Goal: Task Accomplishment & Management: Manage account settings

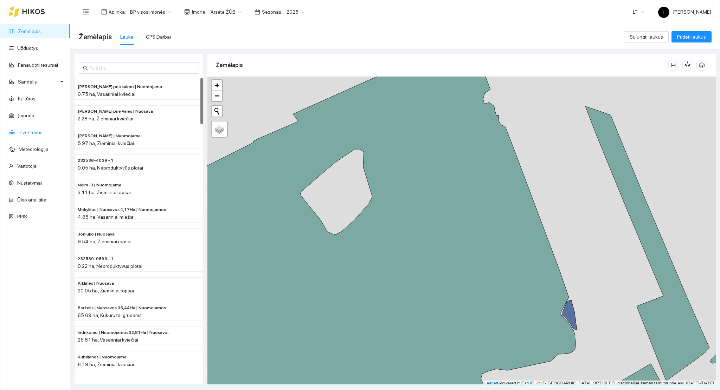
click at [37, 135] on link "Inventorius" at bounding box center [31, 133] width 24 height 6
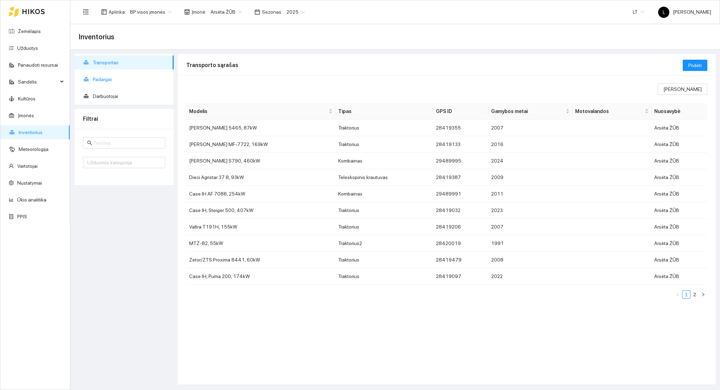
click at [108, 79] on span "Padargai" at bounding box center [130, 79] width 75 height 14
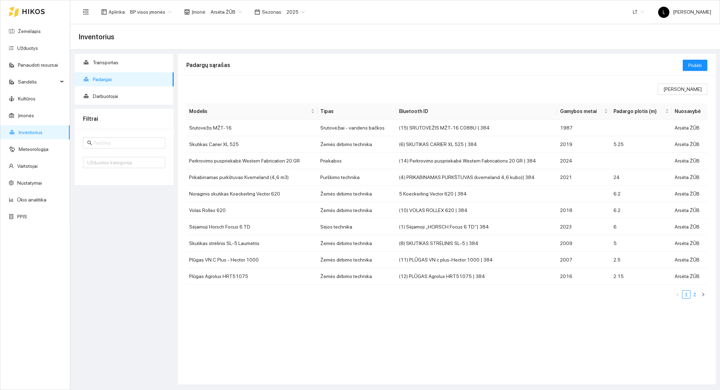
click at [693, 296] on link "2" at bounding box center [695, 295] width 8 height 8
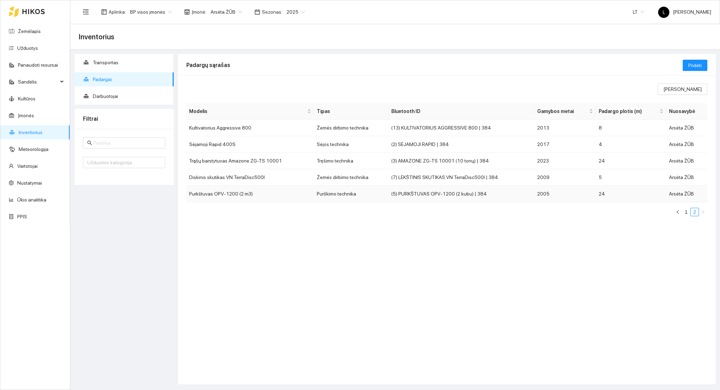
click at [254, 194] on td "Purkštuvas OPV-1200 (2 m3)" at bounding box center [250, 194] width 128 height 17
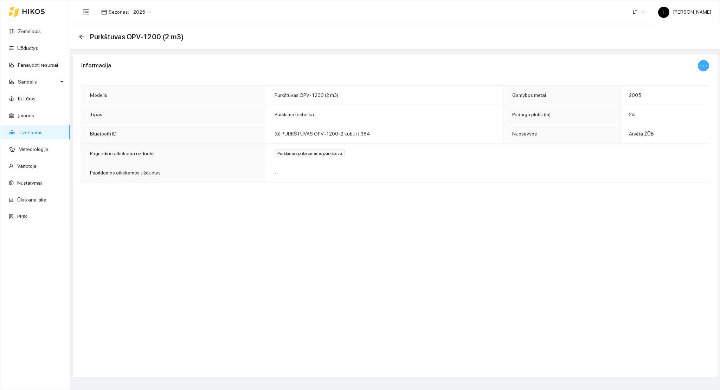
click at [701, 65] on icon "ellipsis" at bounding box center [703, 66] width 8 height 8
click at [679, 78] on span "Keisti informaciją" at bounding box center [688, 80] width 36 height 8
type input "Purkštuvas OPV-1200 (2 m3)"
type input "2005"
type input "24"
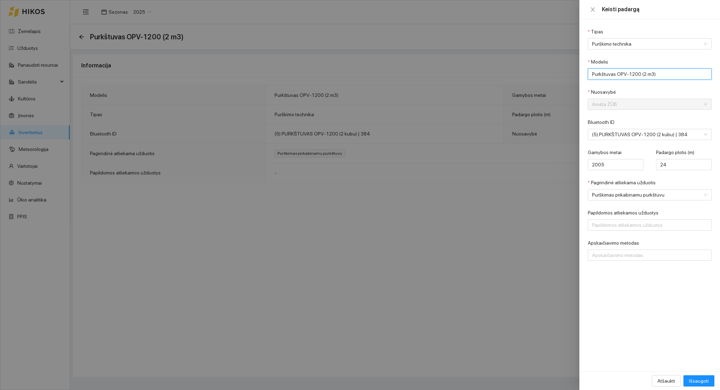
click at [658, 73] on input "Purkštuvas OPV-1200 (2 m3)" at bounding box center [650, 74] width 124 height 11
drag, startPoint x: 671, startPoint y: 74, endPoint x: 615, endPoint y: 77, distance: 55.6
click at [615, 77] on input "Purkštuvas OPV-1200 (2 m3)" at bounding box center [650, 74] width 124 height 11
click at [632, 75] on input "Purkštuvas OPV-1200 (2 m3)" at bounding box center [650, 74] width 124 height 11
drag, startPoint x: 638, startPoint y: 74, endPoint x: 616, endPoint y: 74, distance: 22.1
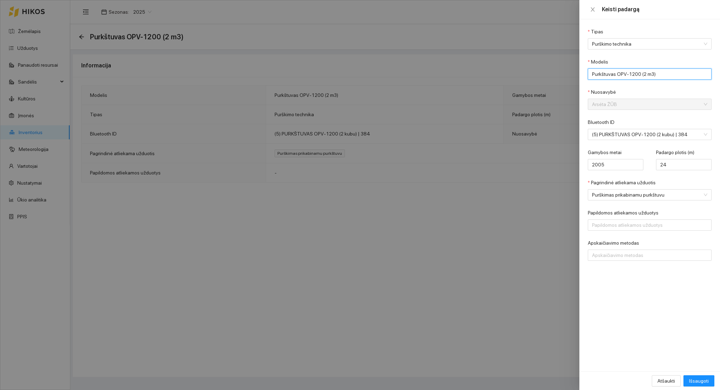
click at [616, 74] on input "Purkštuvas OPV-1200 (2 m3)" at bounding box center [650, 74] width 124 height 11
paste input "Amazone UX 6201 Super"
click at [673, 74] on input "Purkštuvas Amazone UX 6201 Super (2 m3)" at bounding box center [650, 74] width 124 height 11
click at [671, 73] on input "Purkštuvas Amazone UX 6201 Super (2 m3)" at bounding box center [650, 74] width 124 height 11
type input "Purkštuvas Amazone UX 6201 Super (6,2 m3)"
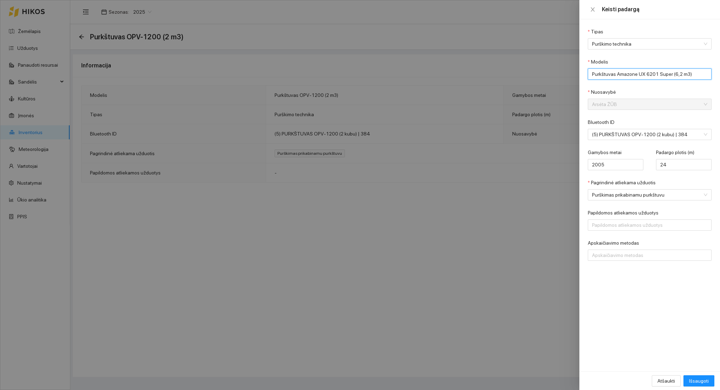
drag, startPoint x: 685, startPoint y: 74, endPoint x: 680, endPoint y: 74, distance: 4.9
click at [680, 74] on input "Purkštuvas Amazone UX 6201 Super (6,2 m3)" at bounding box center [650, 74] width 124 height 11
click at [688, 73] on input "Purkštuvas Amazone UX 6201 Super (6,2 m3)" at bounding box center [650, 74] width 124 height 11
click at [675, 165] on input "24" at bounding box center [684, 164] width 56 height 11
drag, startPoint x: 649, startPoint y: 164, endPoint x: 625, endPoint y: 160, distance: 23.9
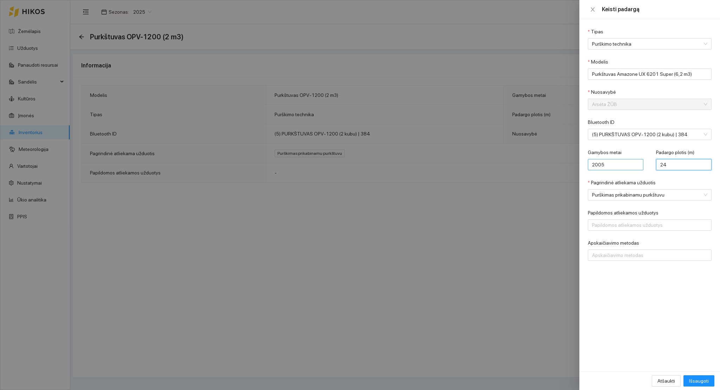
click at [634, 161] on div "Gamybos metai 2005 Padargo plotis (m) 24" at bounding box center [650, 164] width 124 height 30
type input "36"
drag, startPoint x: 615, startPoint y: 73, endPoint x: 668, endPoint y: 74, distance: 52.7
click at [668, 74] on input "Purkštuvas Amazone UX 6201 Super (6,2 m3)" at bounding box center [650, 74] width 124 height 11
paste input "text"
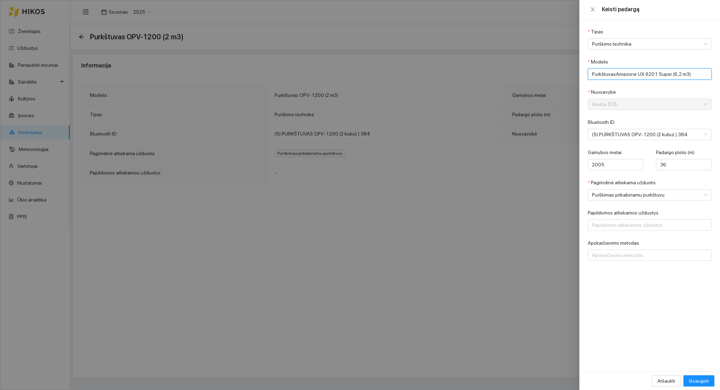
click at [614, 74] on input "PurkštuvasAmazone UX 6201 Super (6,2 m3)" at bounding box center [650, 74] width 124 height 11
type input "Purkštuvas Amazone UX 6201 Super (6,2 m3)"
click at [600, 165] on input "2005" at bounding box center [616, 164] width 56 height 11
type input "2025"
click at [702, 381] on span "Išsaugoti" at bounding box center [699, 381] width 20 height 8
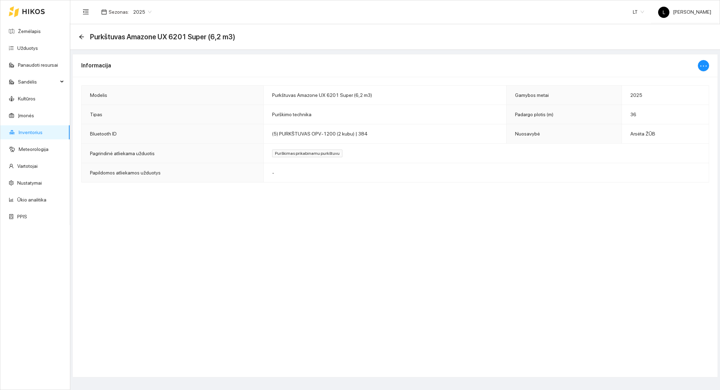
click at [37, 135] on link "Inventorius" at bounding box center [31, 133] width 24 height 6
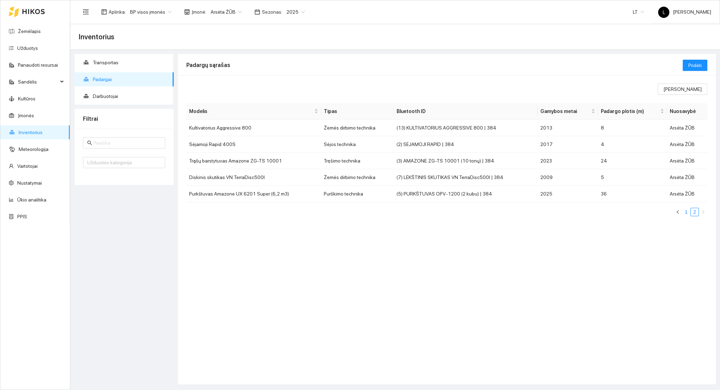
click at [684, 212] on link "1" at bounding box center [686, 212] width 8 height 8
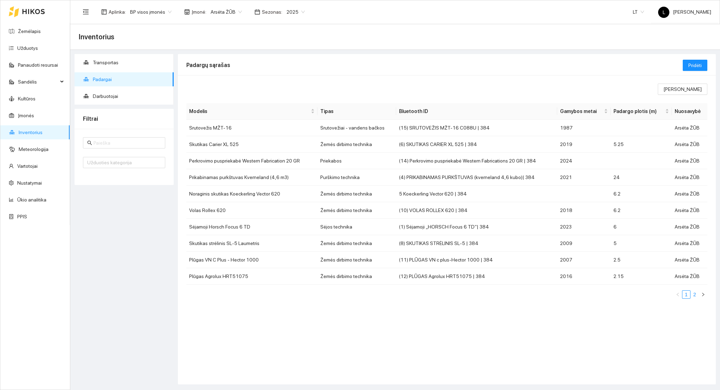
click at [694, 296] on link "2" at bounding box center [695, 295] width 8 height 8
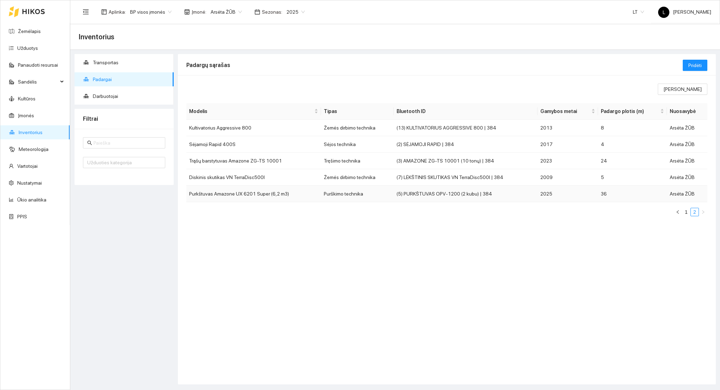
click at [292, 195] on td "Purkštuvas Amazone UX 6201 Super (6,2 m3)" at bounding box center [253, 194] width 135 height 17
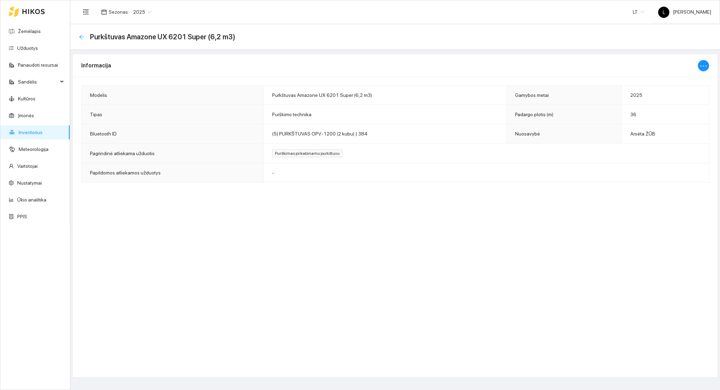
click at [79, 37] on icon "arrow-left" at bounding box center [82, 37] width 6 height 6
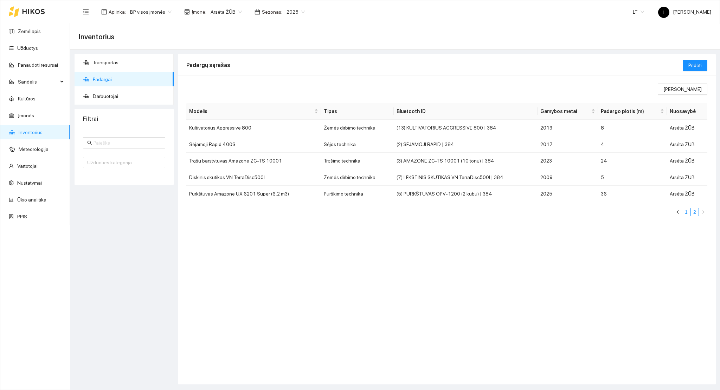
click at [687, 212] on link "1" at bounding box center [686, 212] width 8 height 8
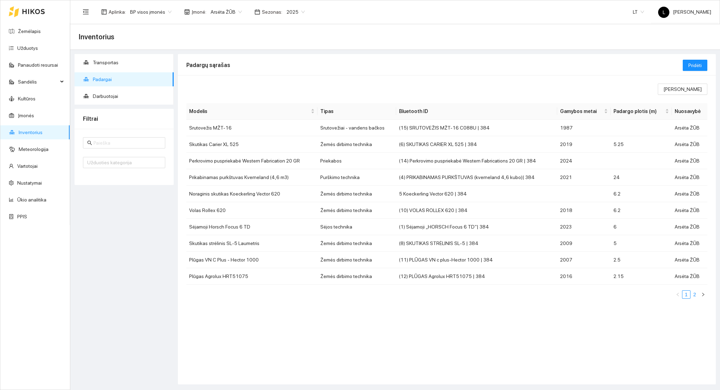
click at [695, 295] on link "2" at bounding box center [695, 295] width 8 height 8
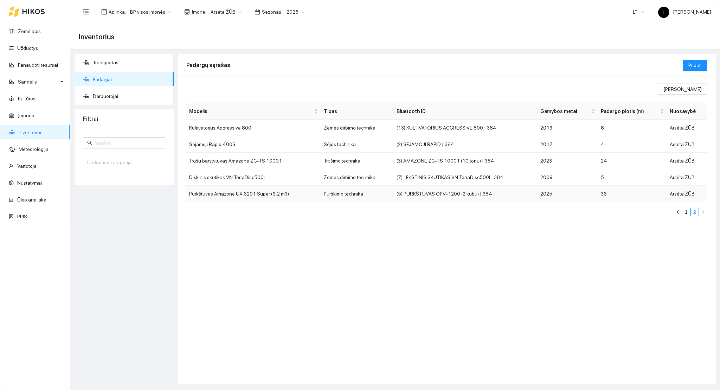
click at [440, 198] on td "(5) PURKŠTUVAS OPV-1200 (2 kubu) | 384" at bounding box center [465, 194] width 143 height 17
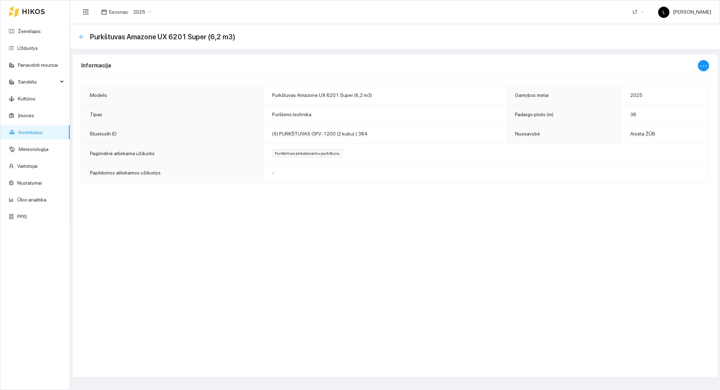
click at [81, 38] on icon "arrow-left" at bounding box center [82, 37] width 6 height 6
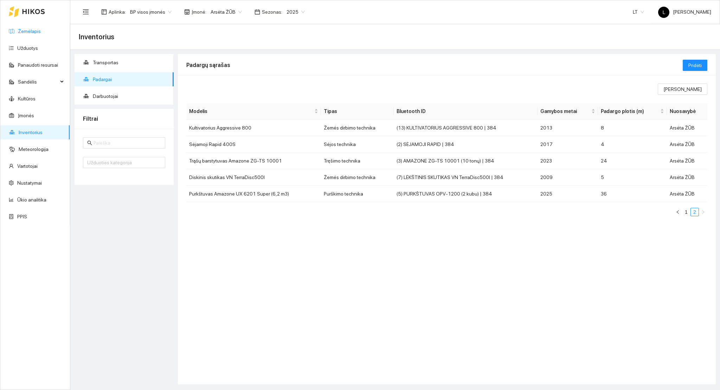
click at [29, 34] on link "Žemėlapis" at bounding box center [29, 31] width 23 height 6
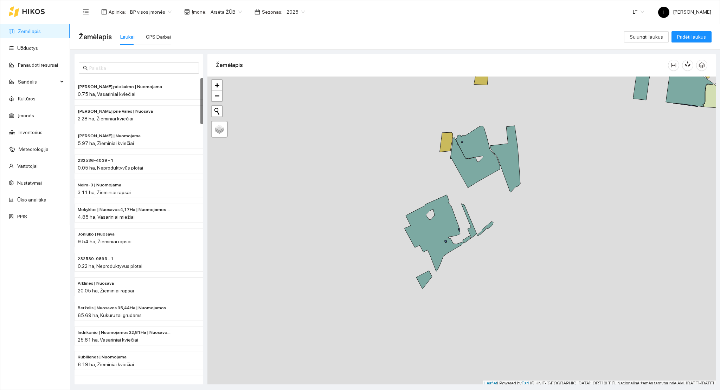
scroll to position [2, 0]
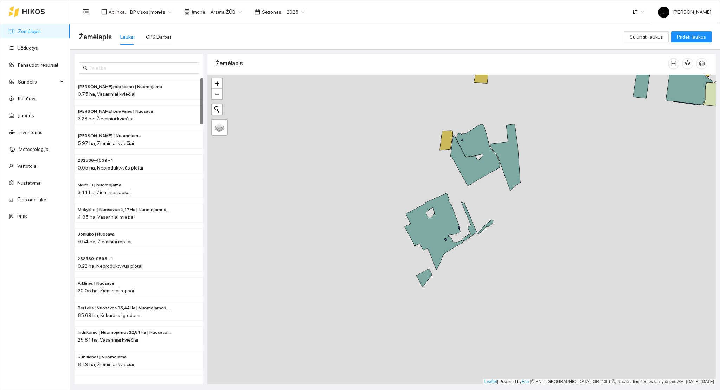
drag, startPoint x: 526, startPoint y: 254, endPoint x: 394, endPoint y: 268, distance: 132.9
click at [383, 305] on div at bounding box center [461, 230] width 508 height 310
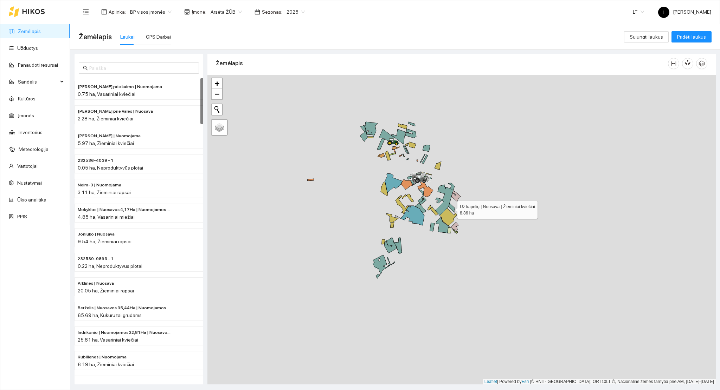
drag, startPoint x: 442, startPoint y: 239, endPoint x: 441, endPoint y: 274, distance: 35.5
click at [441, 226] on icon at bounding box center [448, 217] width 17 height 18
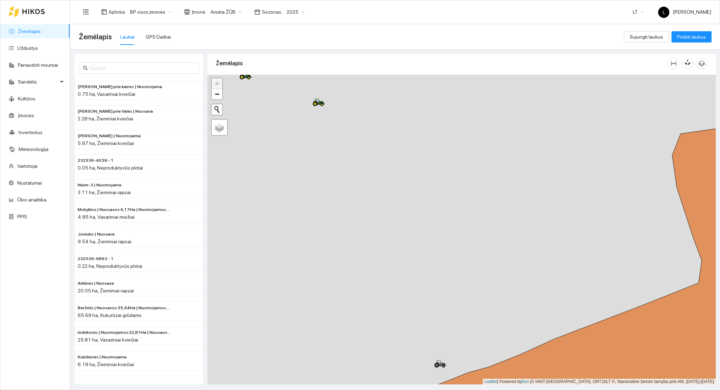
drag, startPoint x: 322, startPoint y: 117, endPoint x: 404, endPoint y: 235, distance: 143.4
click at [404, 235] on div at bounding box center [461, 230] width 508 height 310
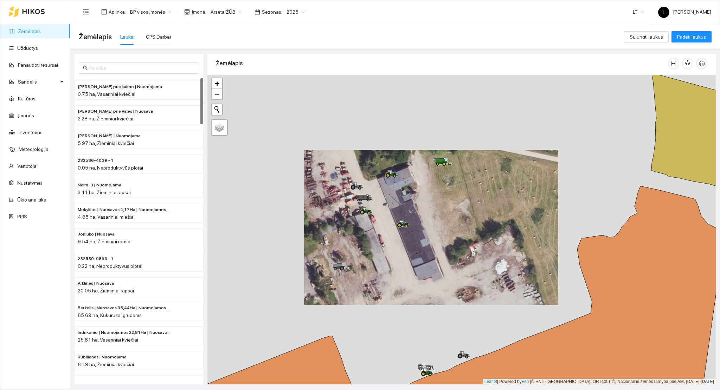
click at [33, 30] on link "Žemėlapis" at bounding box center [29, 31] width 23 height 6
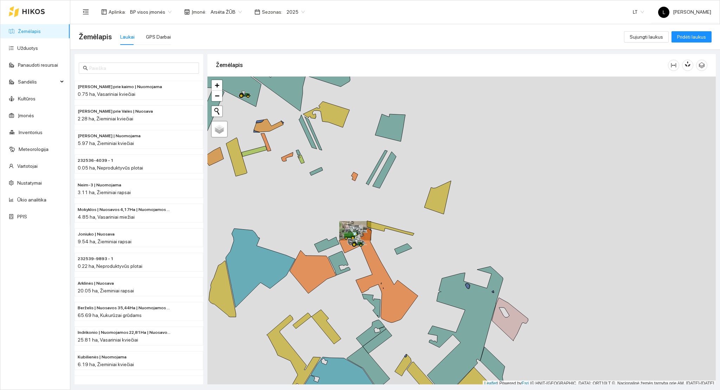
scroll to position [2, 0]
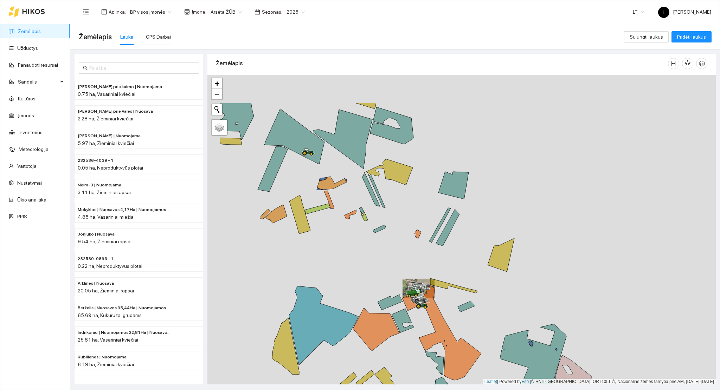
drag, startPoint x: 281, startPoint y: 147, endPoint x: 342, endPoint y: 202, distance: 82.1
click at [342, 202] on div at bounding box center [461, 230] width 508 height 310
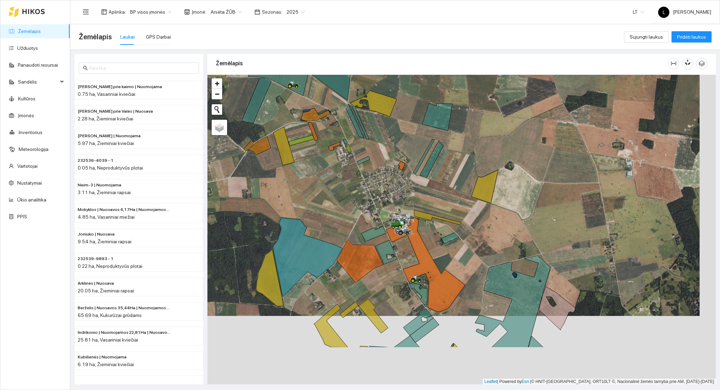
drag, startPoint x: 415, startPoint y: 311, endPoint x: 394, endPoint y: 208, distance: 105.1
click at [394, 209] on div at bounding box center [461, 230] width 508 height 310
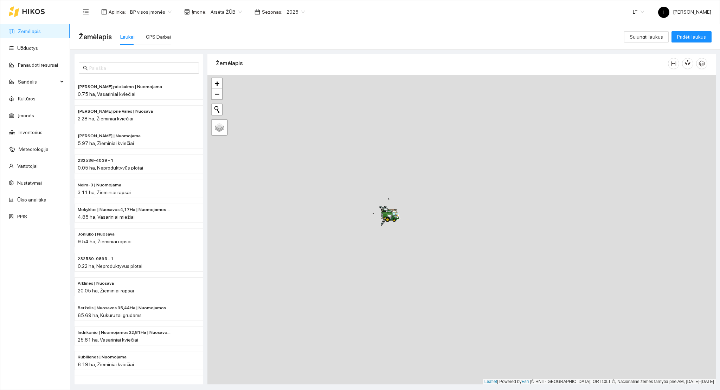
drag, startPoint x: 378, startPoint y: 199, endPoint x: 410, endPoint y: 282, distance: 88.8
click at [410, 282] on div at bounding box center [461, 230] width 508 height 310
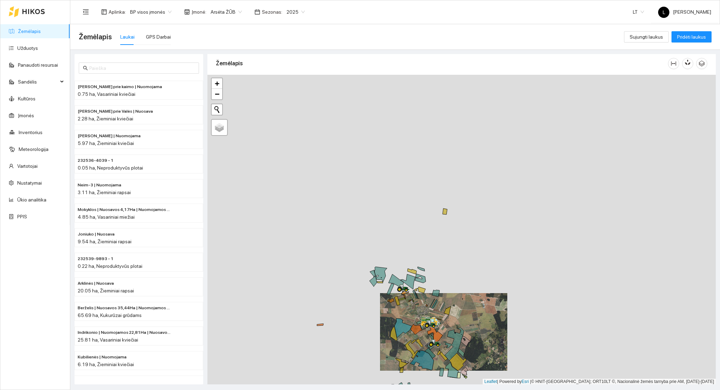
drag, startPoint x: 433, startPoint y: 305, endPoint x: 404, endPoint y: 255, distance: 57.8
click at [431, 300] on icon at bounding box center [434, 304] width 6 height 9
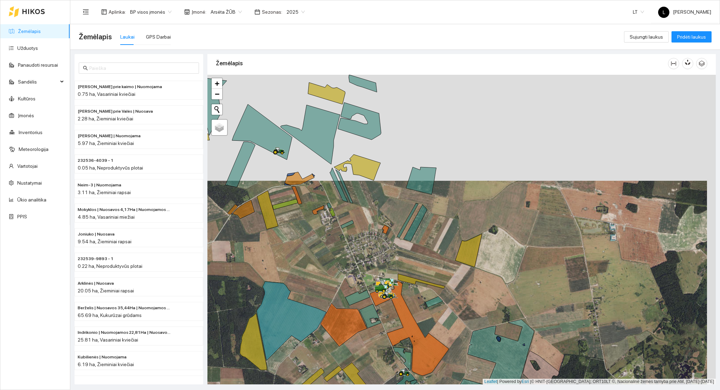
drag, startPoint x: 380, startPoint y: 252, endPoint x: 402, endPoint y: 249, distance: 22.0
click at [400, 250] on div at bounding box center [461, 230] width 508 height 310
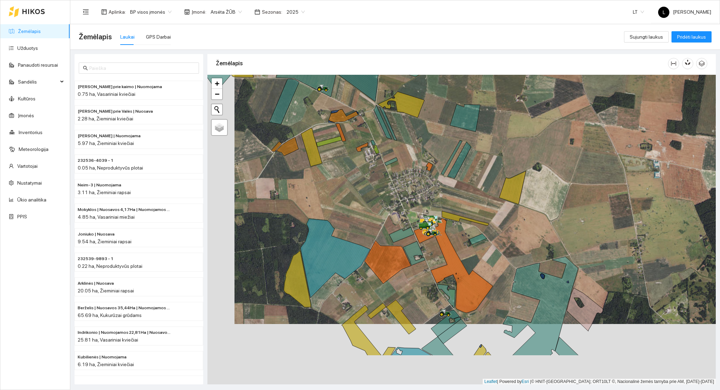
drag, startPoint x: 380, startPoint y: 191, endPoint x: 407, endPoint y: 130, distance: 66.9
click at [407, 130] on div at bounding box center [461, 230] width 508 height 310
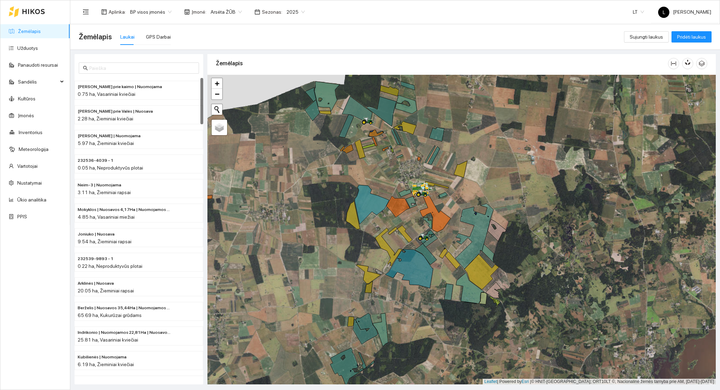
click at [216, 14] on span "Arsėta ŽŪB" at bounding box center [226, 12] width 31 height 11
click at [324, 32] on div "Žemėlapis Laukai GPS Darbai" at bounding box center [351, 37] width 545 height 22
click at [286, 12] on span "2025" at bounding box center [295, 12] width 18 height 11
click at [284, 95] on div "2026" at bounding box center [290, 94] width 18 height 8
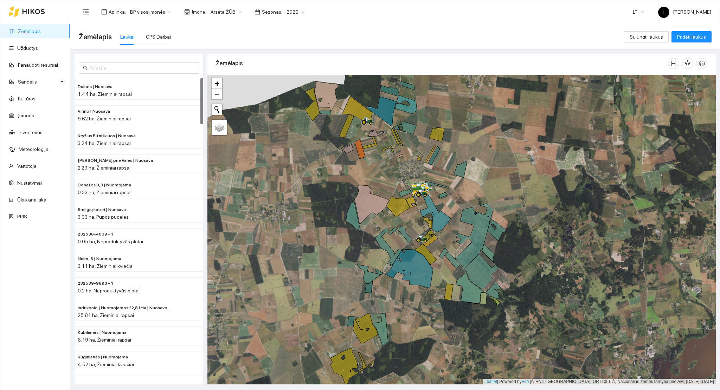
click at [285, 5] on div "Aplinka : BP visos įmonės Įmonė : Arsėta ŽŪB Sezonas : 2026" at bounding box center [194, 12] width 230 height 14
click at [286, 7] on span "2026" at bounding box center [295, 12] width 18 height 11
click at [283, 79] on div "2025" at bounding box center [290, 82] width 18 height 8
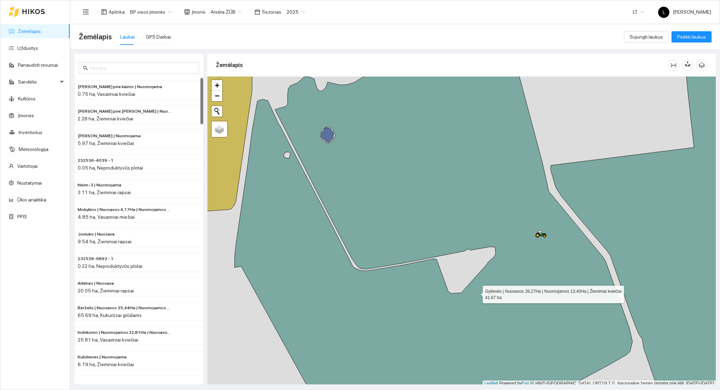
scroll to position [2, 0]
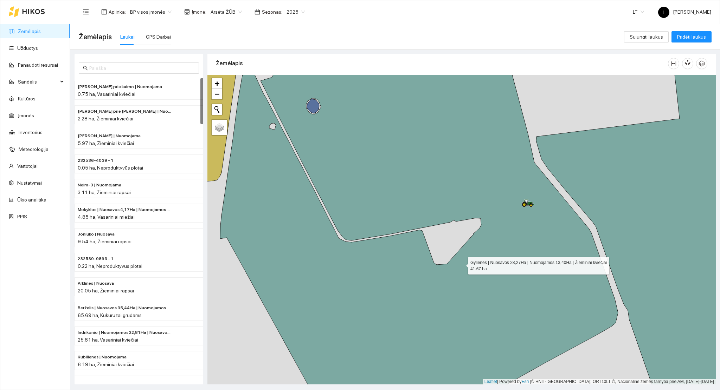
drag, startPoint x: 463, startPoint y: 270, endPoint x: 461, endPoint y: 265, distance: 5.2
click at [461, 265] on icon at bounding box center [419, 203] width 398 height 373
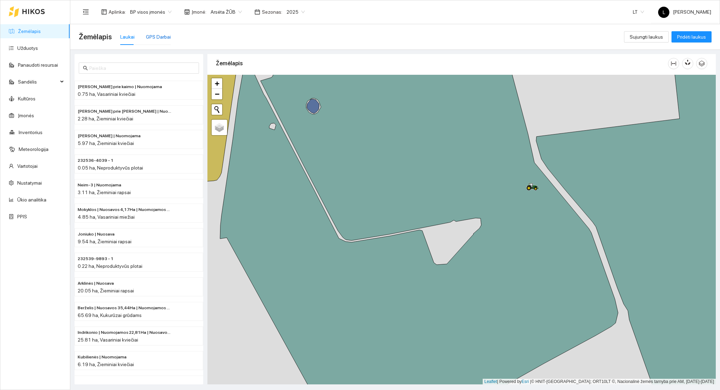
click at [161, 40] on div "GPS Darbai" at bounding box center [158, 37] width 25 height 8
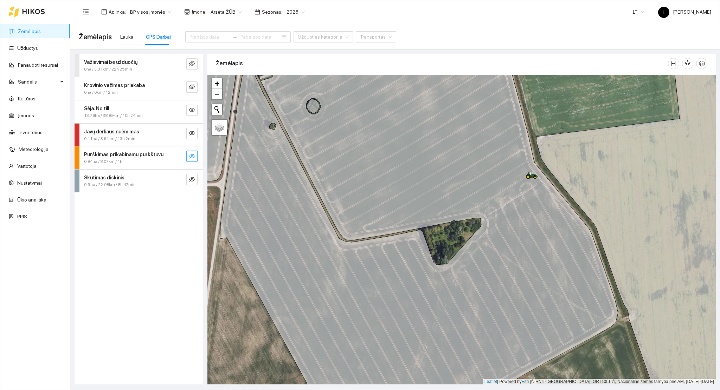
click at [189, 157] on icon "eye-invisible" at bounding box center [192, 157] width 6 height 6
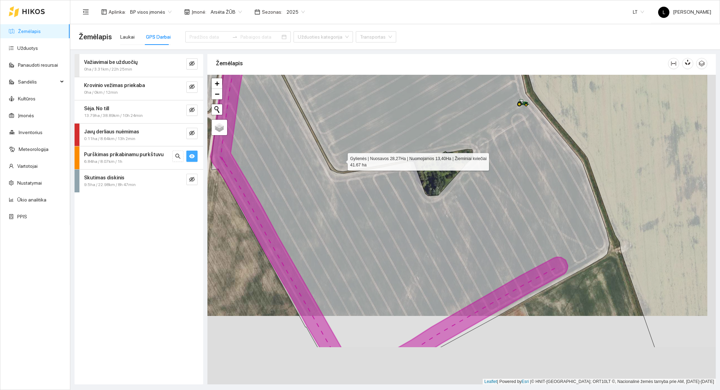
drag, startPoint x: 343, startPoint y: 169, endPoint x: 341, endPoint y: 161, distance: 8.6
click at [341, 161] on icon at bounding box center [411, 161] width 398 height 375
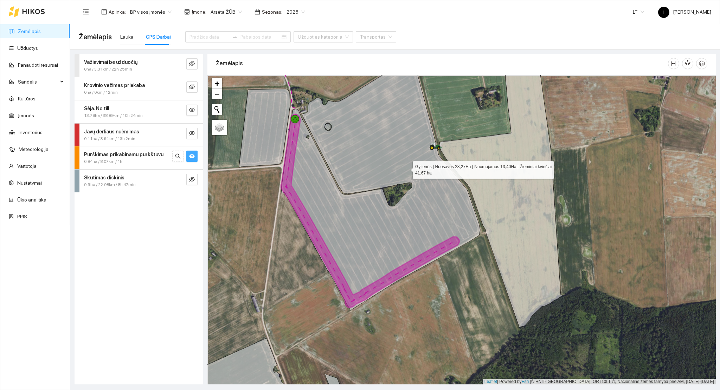
drag, startPoint x: 406, startPoint y: 167, endPoint x: 424, endPoint y: 190, distance: 29.0
click at [424, 190] on icon at bounding box center [380, 187] width 199 height 248
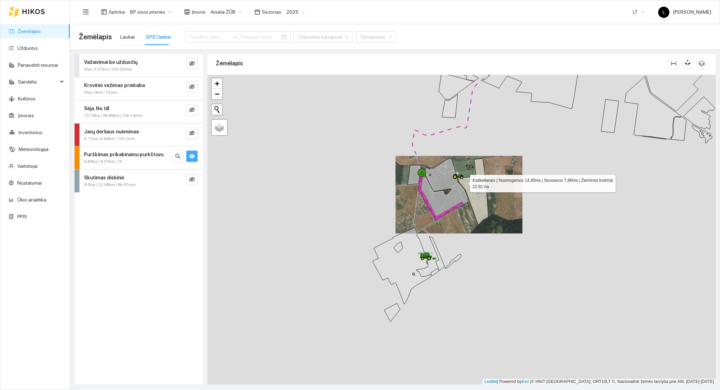
drag, startPoint x: 466, startPoint y: 180, endPoint x: 453, endPoint y: 191, distance: 17.2
click at [458, 191] on icon at bounding box center [473, 191] width 31 height 66
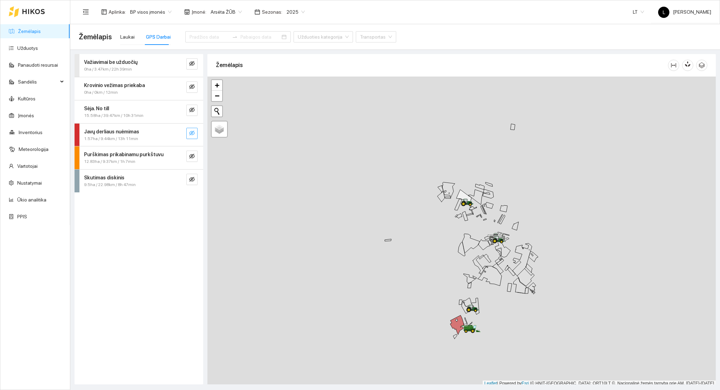
click at [192, 134] on icon "eye-invisible" at bounding box center [192, 133] width 6 height 6
click at [178, 132] on icon "search" at bounding box center [178, 133] width 6 height 6
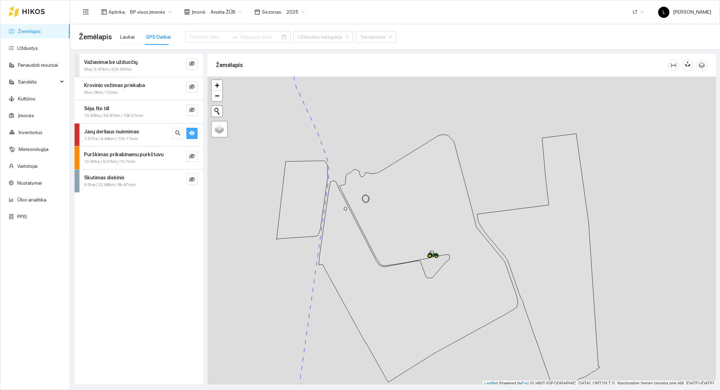
click at [196, 132] on button "button" at bounding box center [191, 133] width 11 height 11
click at [192, 158] on icon "eye-invisible" at bounding box center [192, 157] width 6 height 6
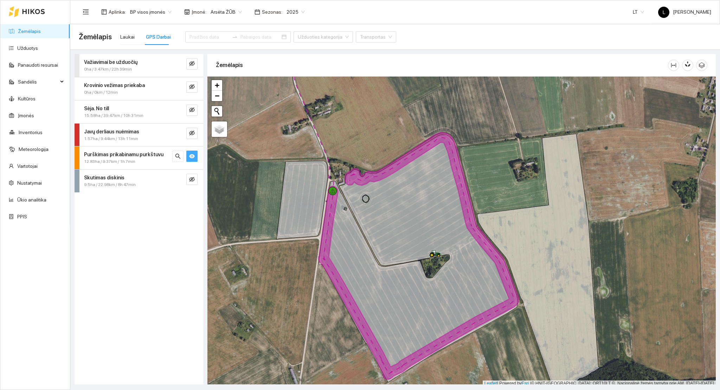
scroll to position [2, 0]
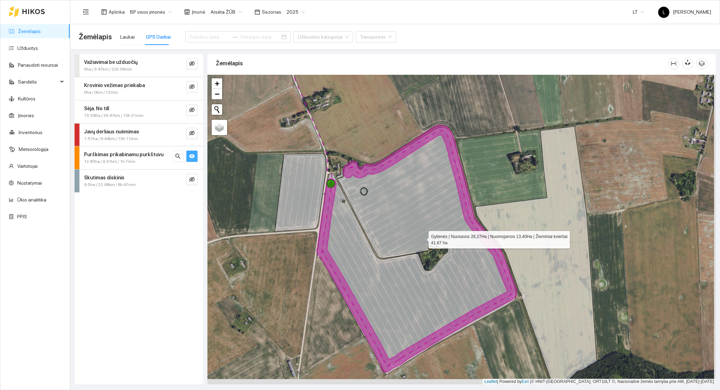
drag, startPoint x: 422, startPoint y: 241, endPoint x: 419, endPoint y: 214, distance: 27.6
click at [419, 214] on icon at bounding box center [416, 252] width 199 height 248
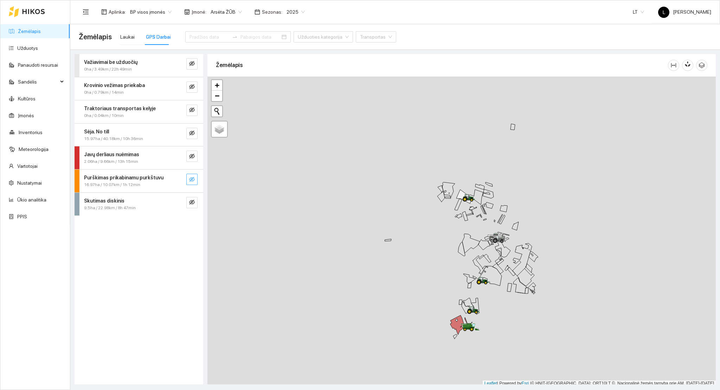
click at [189, 180] on icon "eye-invisible" at bounding box center [192, 180] width 6 height 6
click at [179, 180] on icon "search" at bounding box center [178, 180] width 6 height 6
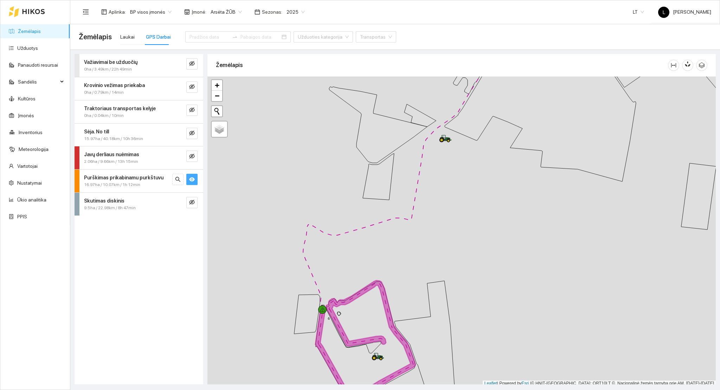
scroll to position [2, 0]
drag, startPoint x: 387, startPoint y: 312, endPoint x: 422, endPoint y: 226, distance: 93.6
click at [415, 279] on icon at bounding box center [365, 340] width 100 height 123
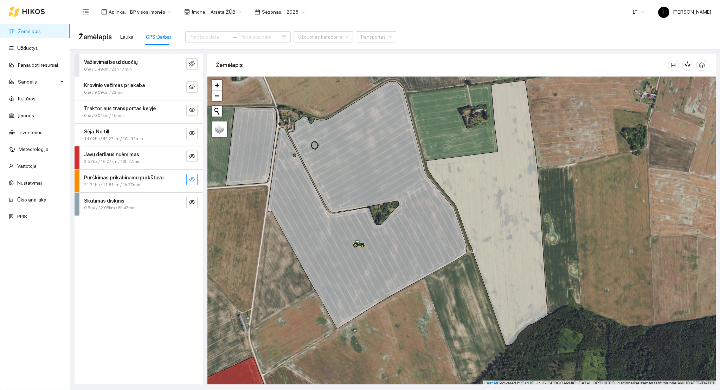
click at [192, 181] on icon "eye-invisible" at bounding box center [192, 180] width 6 height 6
